Goal: Information Seeking & Learning: Learn about a topic

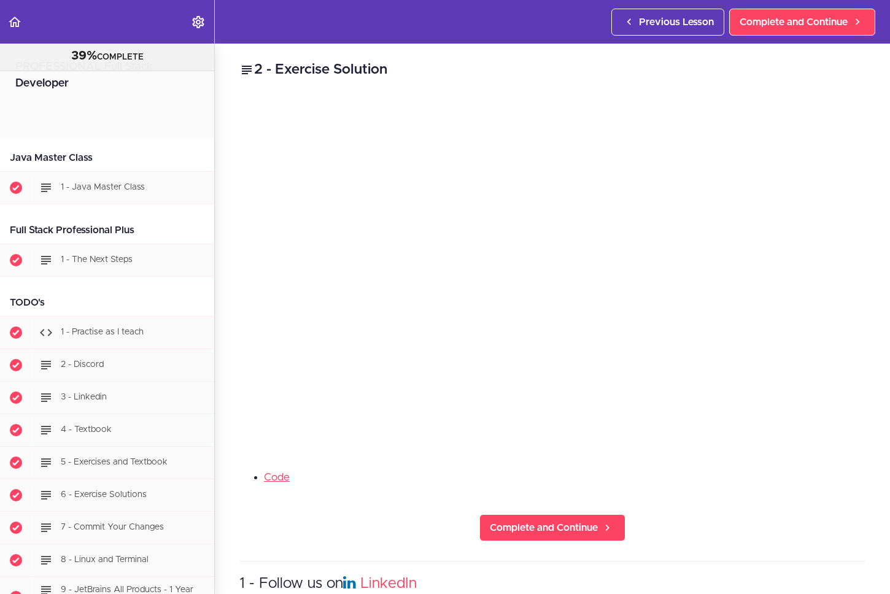
scroll to position [28400, 0]
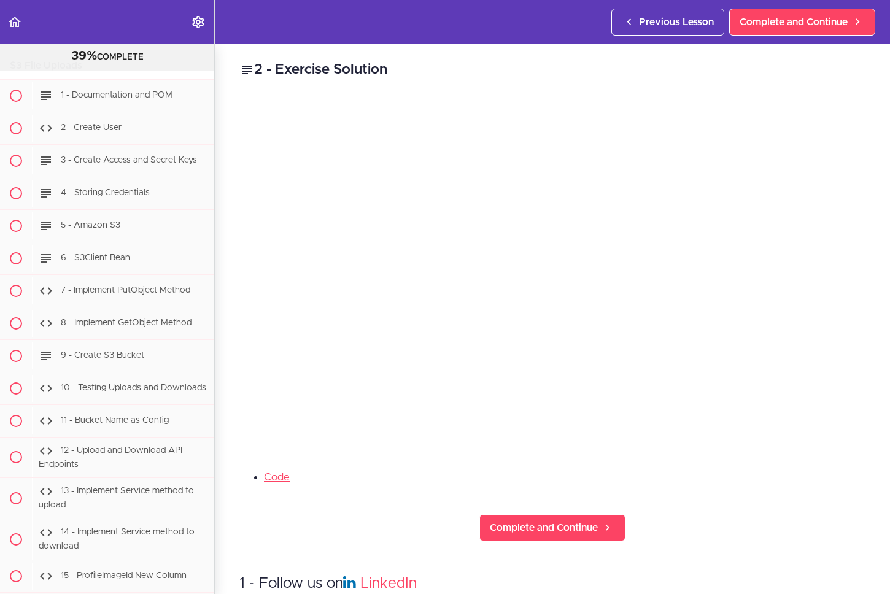
click at [749, 458] on div "2 - Exercise Solution Code Complete and Continue 1 - Follow us on LinkedIn 2 - …" at bounding box center [553, 319] width 676 height 551
click at [282, 474] on link "Code" at bounding box center [277, 477] width 26 height 10
click at [545, 521] on span "Complete and Continue" at bounding box center [544, 528] width 108 height 15
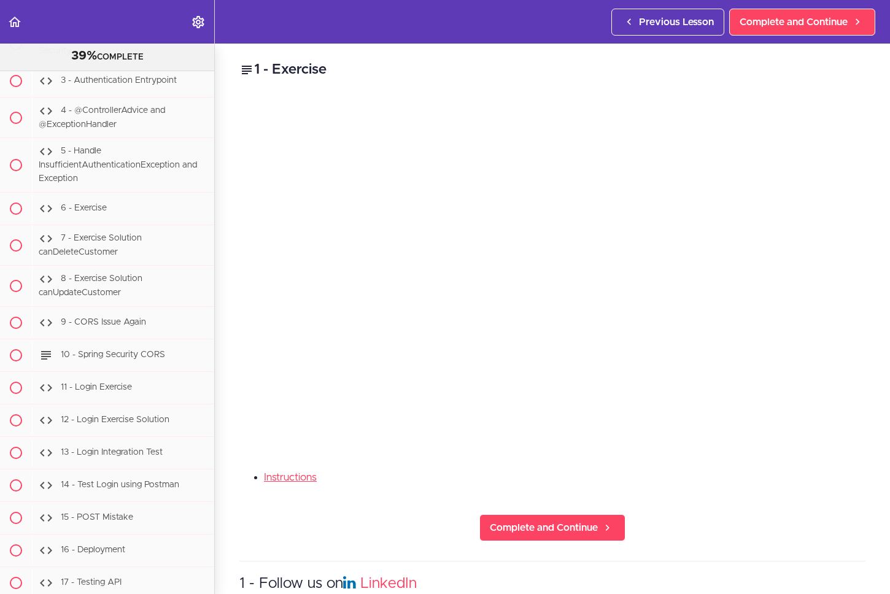
scroll to position [15981, 0]
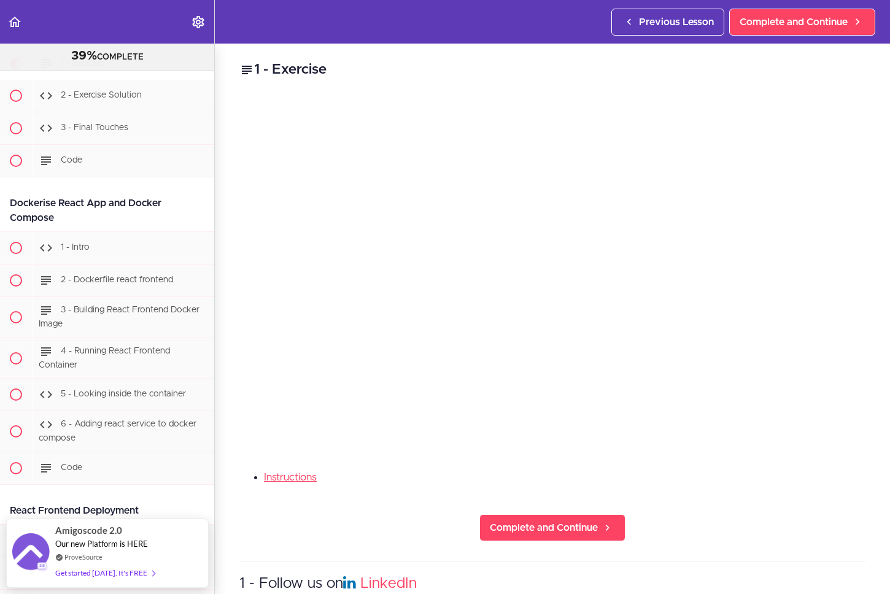
drag, startPoint x: 727, startPoint y: 469, endPoint x: 750, endPoint y: 444, distance: 33.9
click at [728, 470] on li "Instructions" at bounding box center [565, 478] width 602 height 16
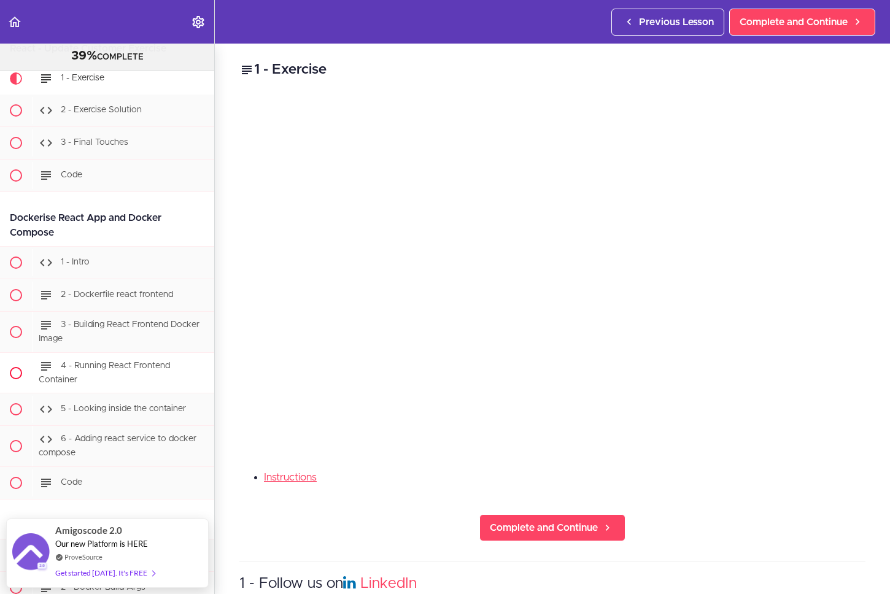
scroll to position [15965, 0]
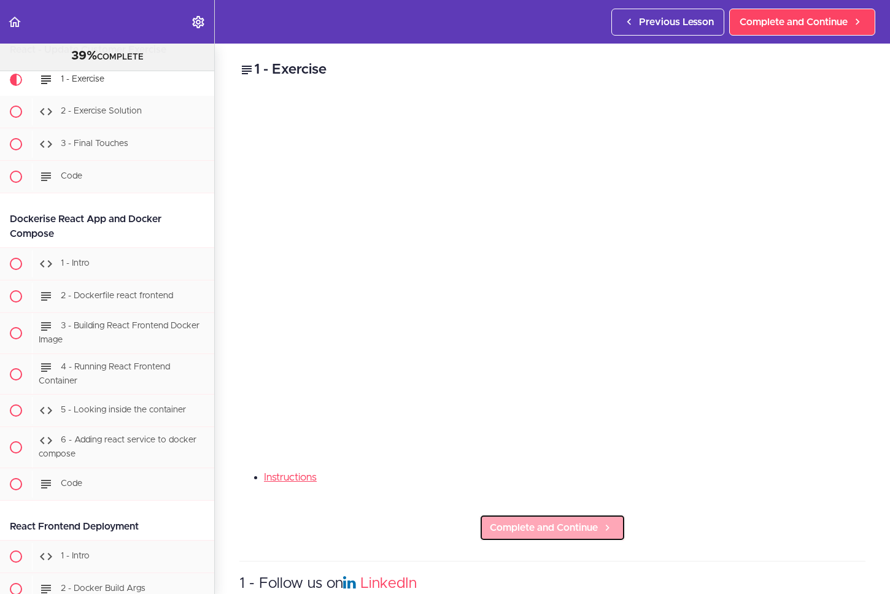
click at [523, 529] on span "Complete and Continue" at bounding box center [544, 528] width 108 height 15
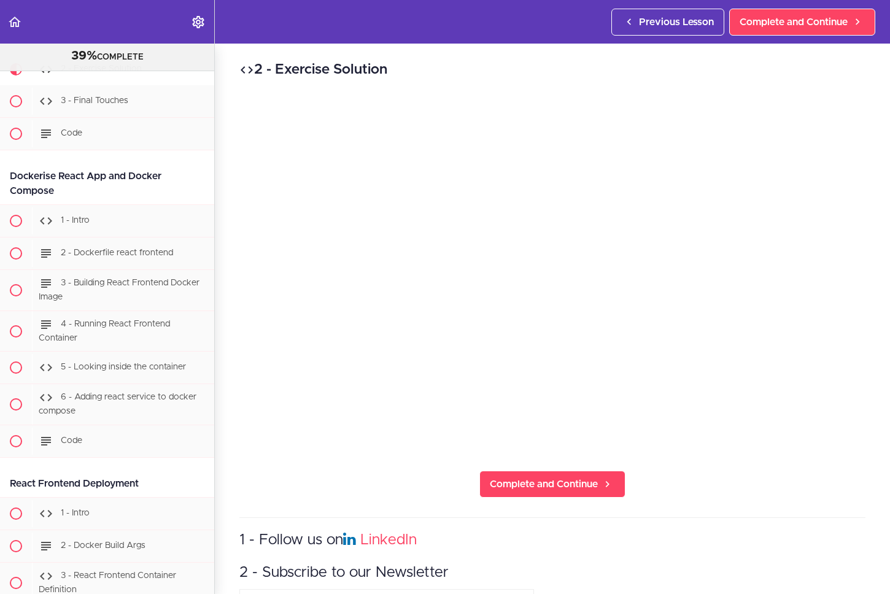
scroll to position [16014, 0]
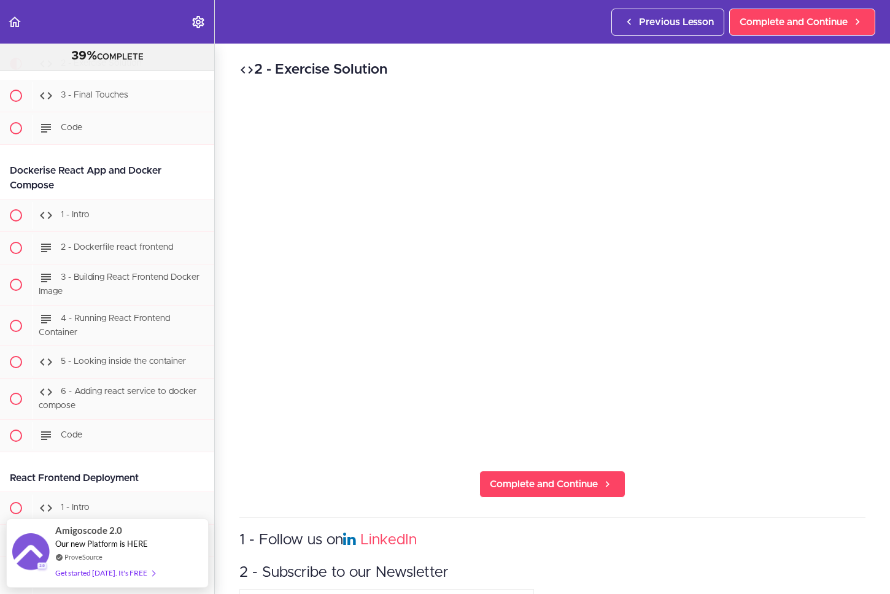
drag, startPoint x: 743, startPoint y: 464, endPoint x: 751, endPoint y: 445, distance: 20.6
click at [743, 464] on div "2 - Exercise Solution Complete and Continue 1 - Follow us on LinkedIn 2 - Subsc…" at bounding box center [553, 319] width 676 height 551
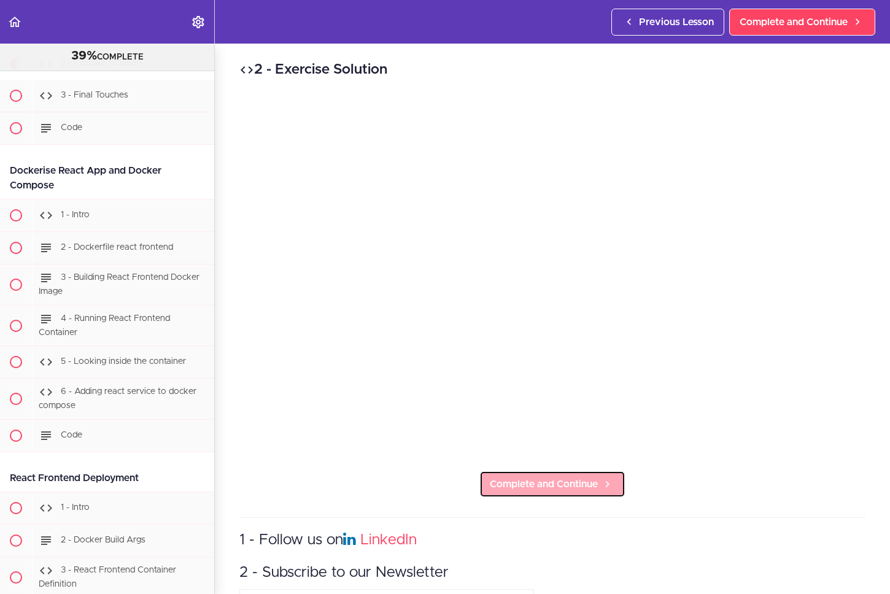
click at [561, 477] on span "Complete and Continue" at bounding box center [544, 484] width 108 height 15
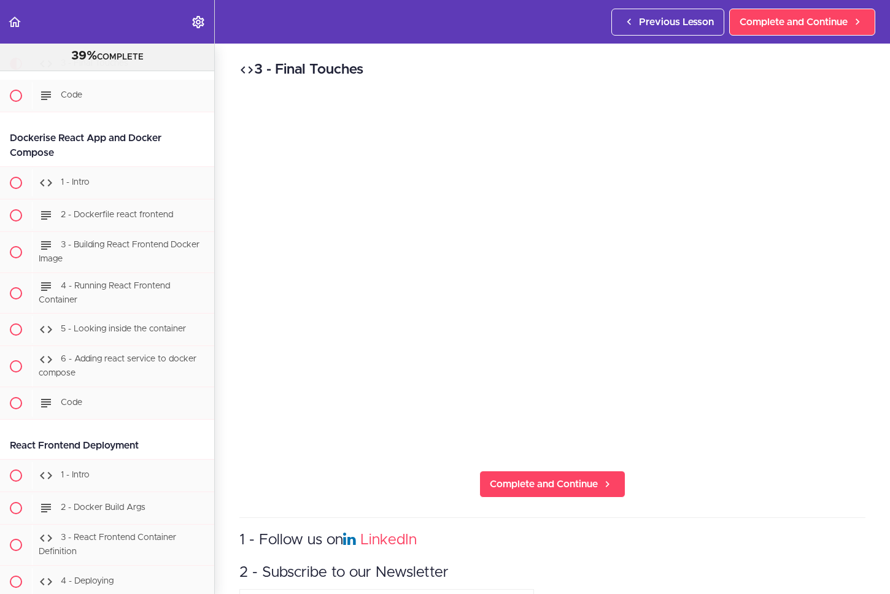
scroll to position [16046, 0]
click at [739, 459] on div "3 - Final Touches Complete and Continue 1 - Follow us on LinkedIn 2 - Subscribe…" at bounding box center [553, 319] width 676 height 551
click at [601, 485] on icon at bounding box center [608, 484] width 15 height 13
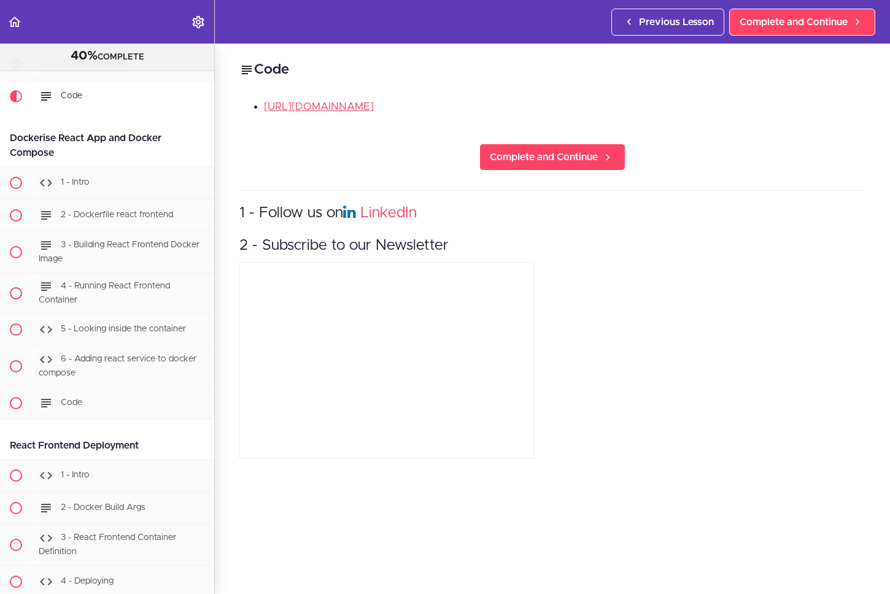
scroll to position [16079, 0]
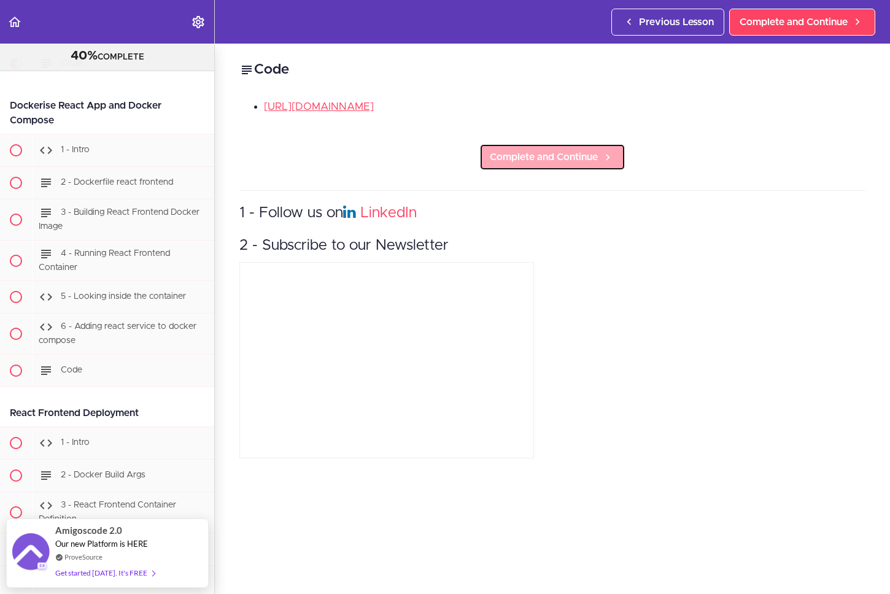
click at [556, 157] on span "Complete and Continue" at bounding box center [544, 157] width 108 height 15
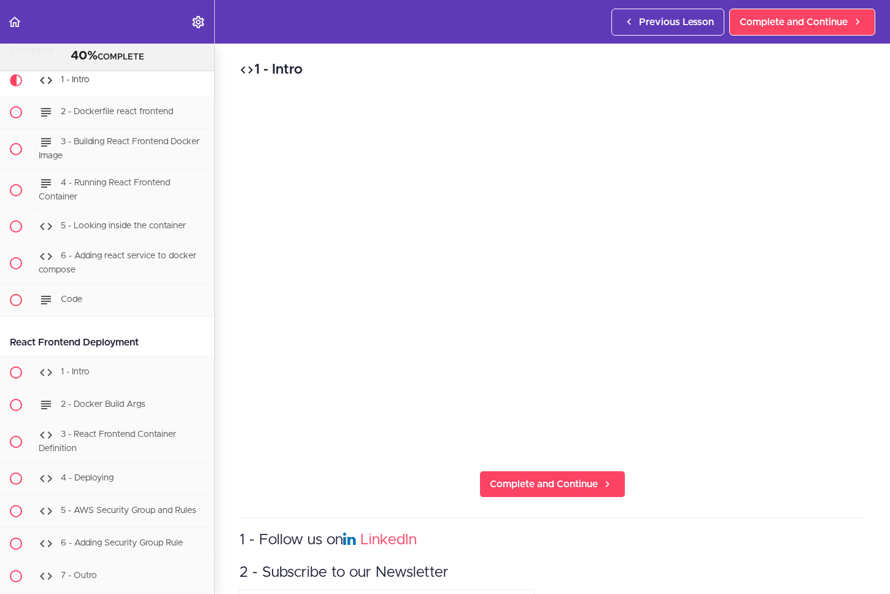
scroll to position [16166, 0]
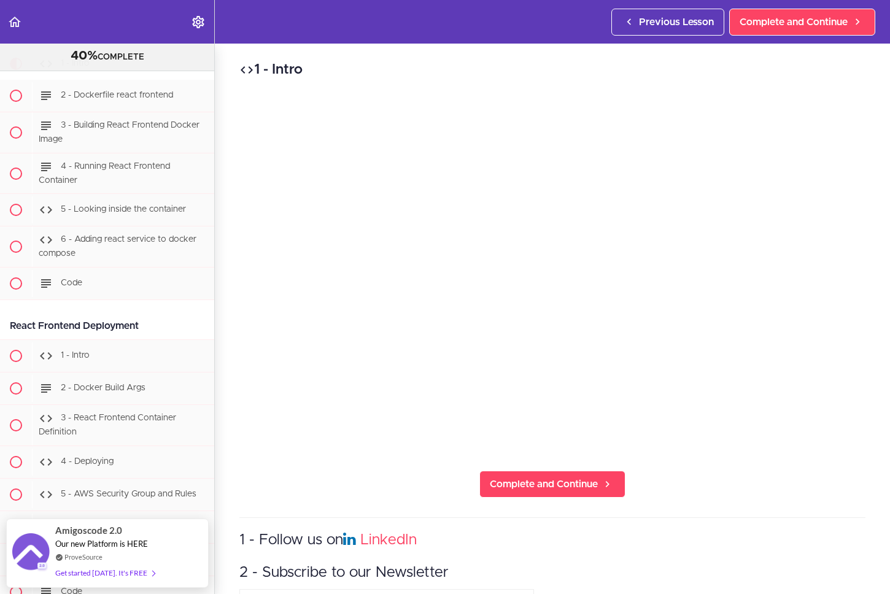
drag, startPoint x: 735, startPoint y: 464, endPoint x: 745, endPoint y: 455, distance: 13.5
click at [737, 462] on div "1 - Intro Complete and Continue 1 - Follow us on LinkedIn 2 - Subscribe to our …" at bounding box center [553, 319] width 676 height 551
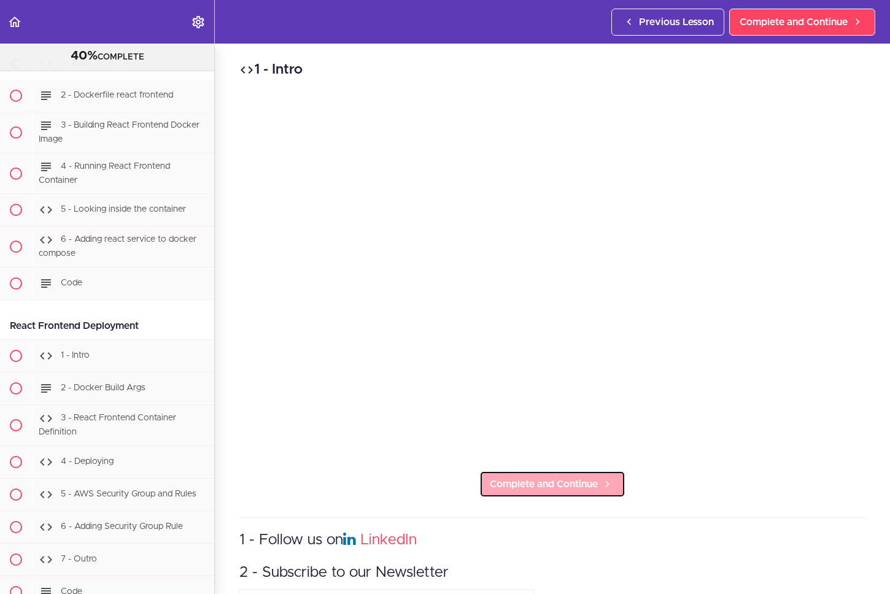
click at [572, 480] on span "Complete and Continue" at bounding box center [544, 484] width 108 height 15
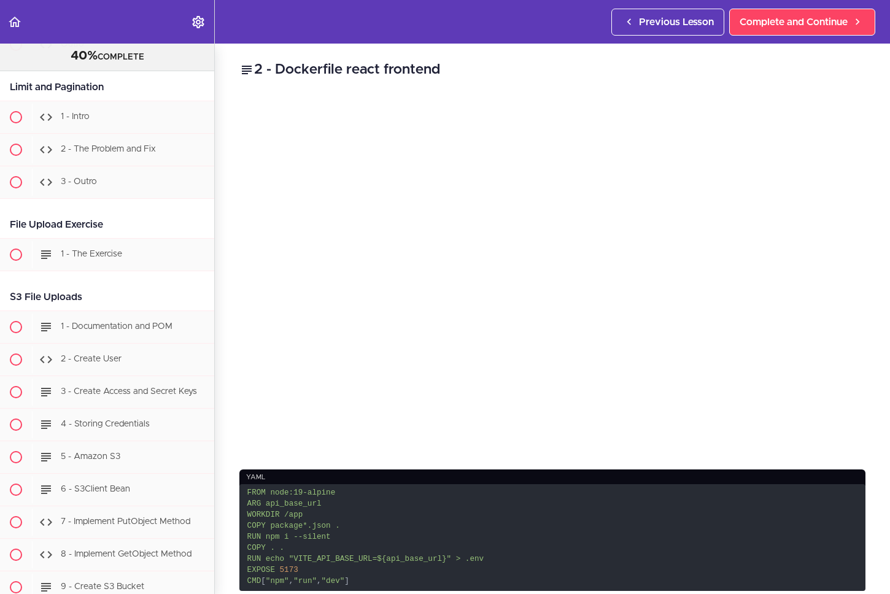
scroll to position [28248, 0]
